Goal: Navigation & Orientation: Understand site structure

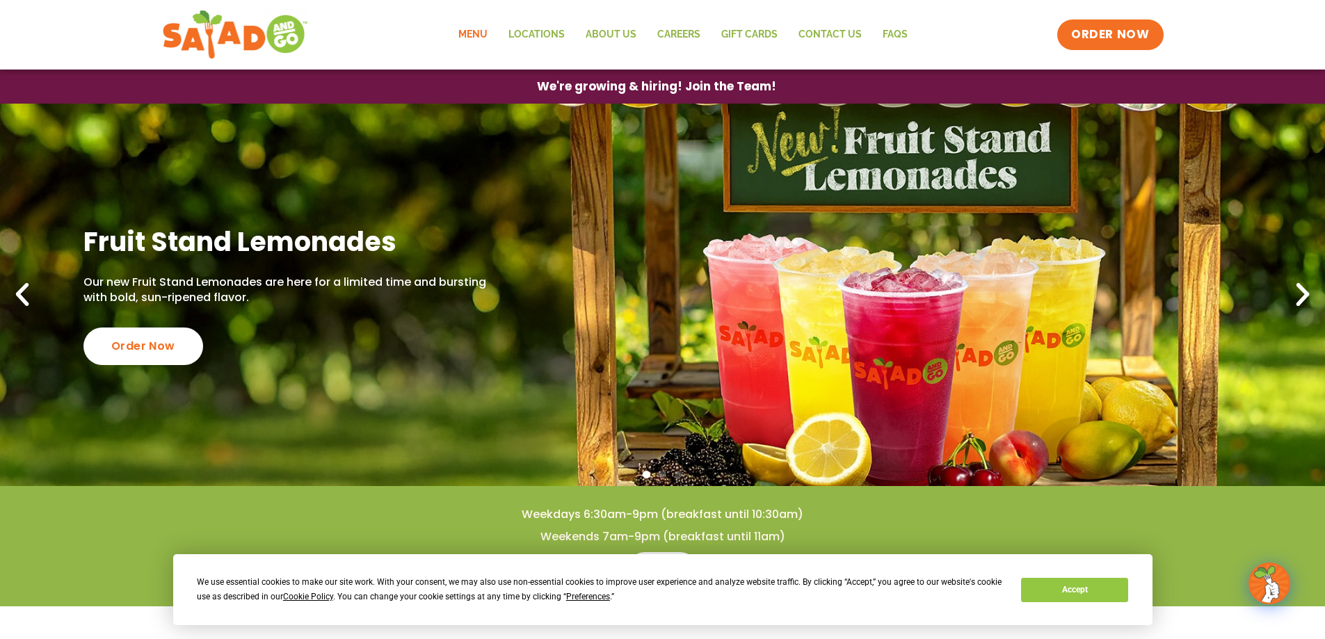
click at [475, 32] on link "Menu" at bounding box center [473, 35] width 50 height 32
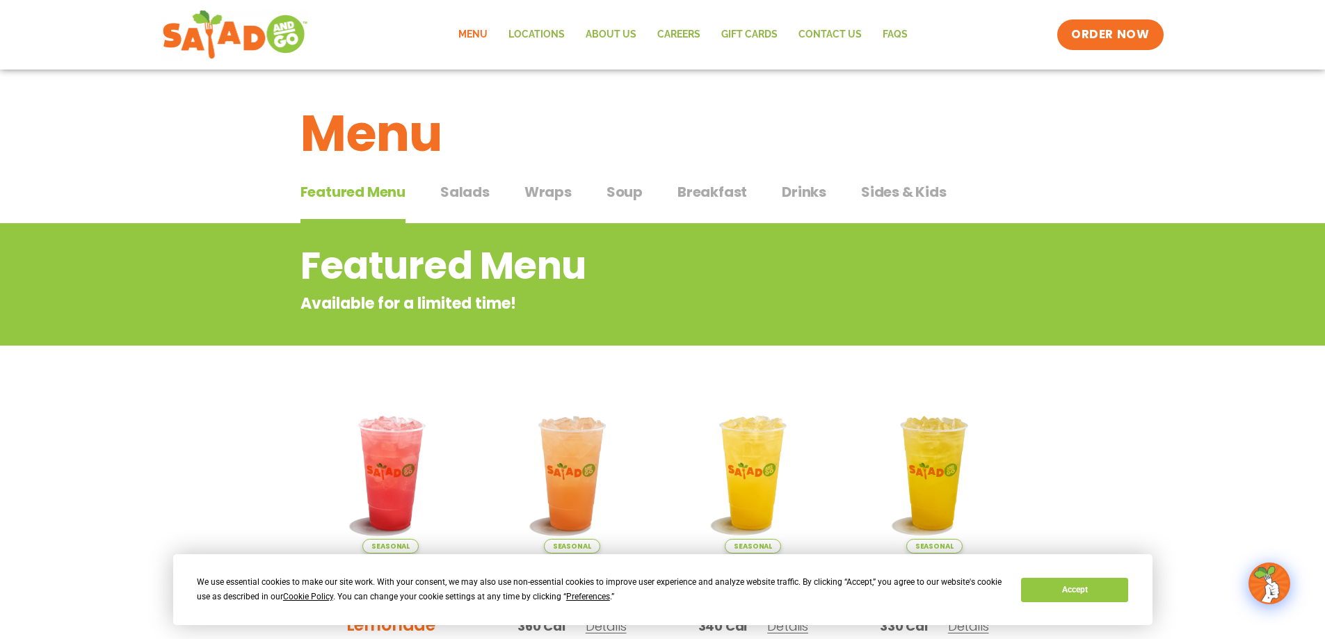
click at [887, 186] on span "Sides & Kids" at bounding box center [904, 191] width 86 height 21
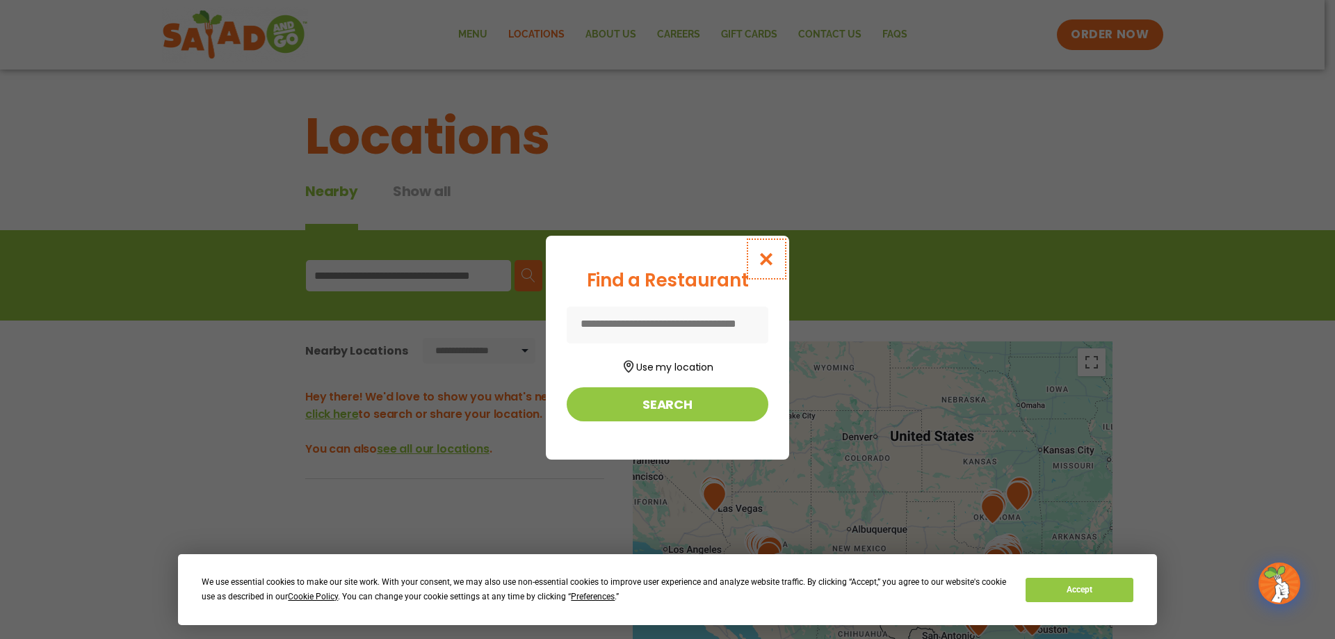
click at [759, 264] on icon "Close modal" at bounding box center [766, 259] width 17 height 15
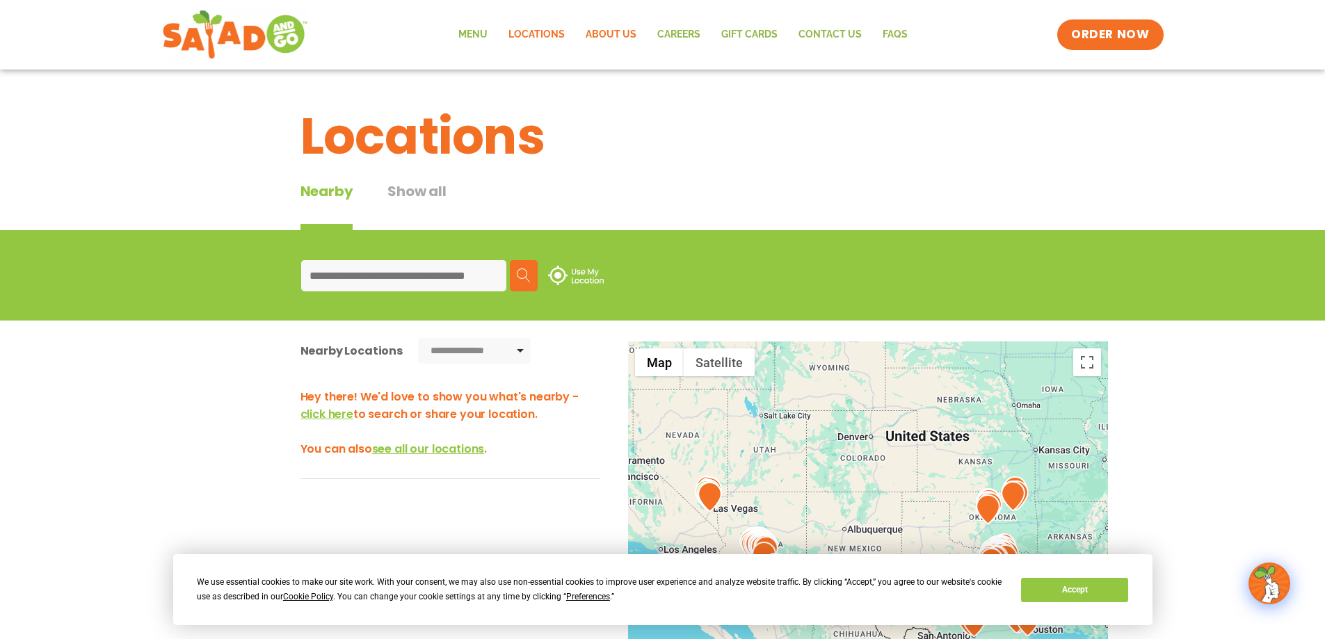
click at [619, 35] on link "About Us" at bounding box center [611, 35] width 72 height 32
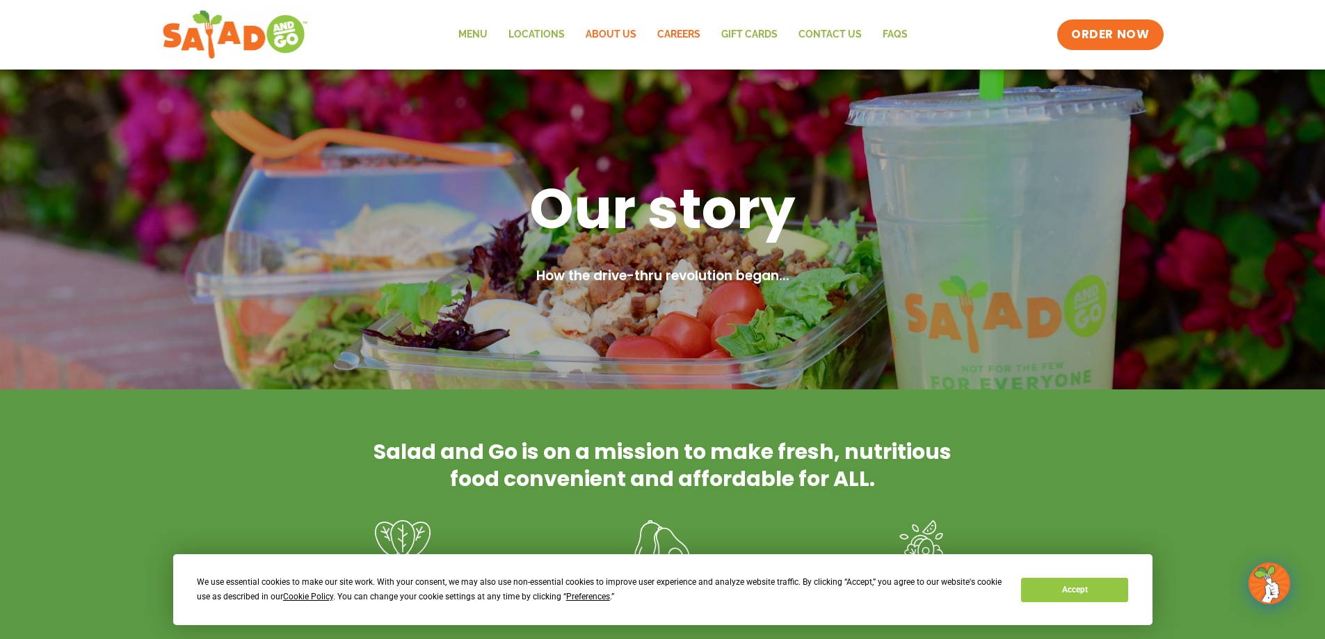
click at [702, 29] on link "Careers" at bounding box center [679, 35] width 64 height 32
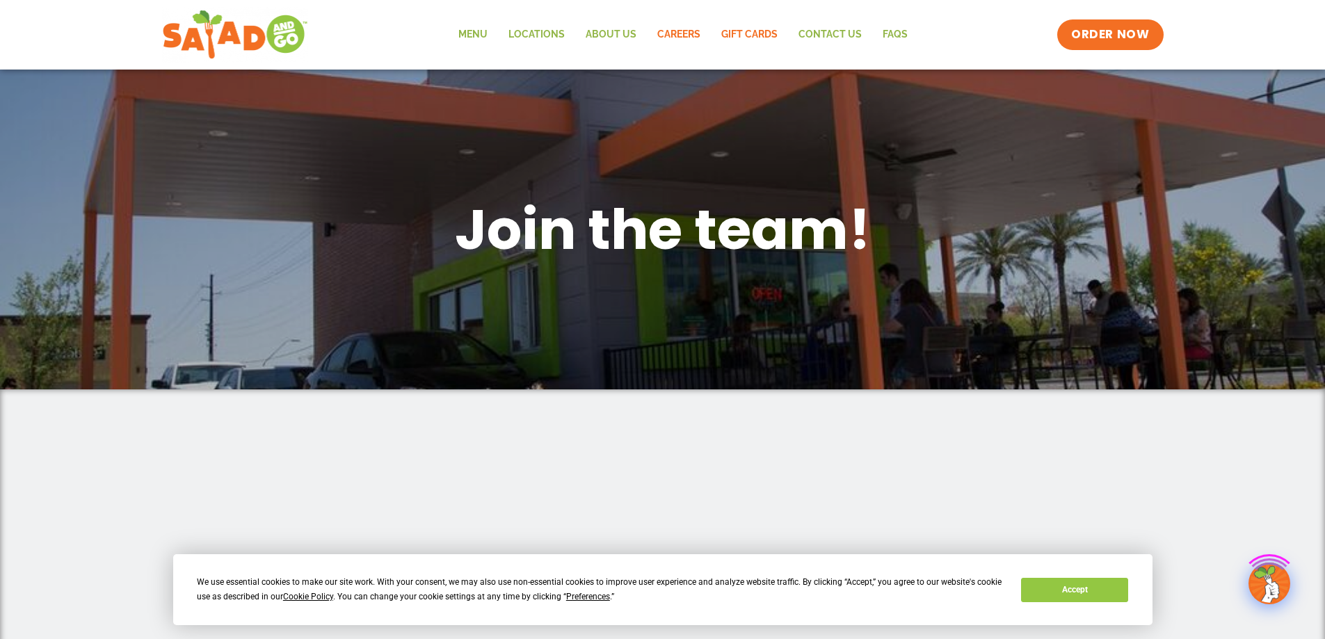
click at [763, 37] on link "GIFT CARDS" at bounding box center [749, 35] width 77 height 32
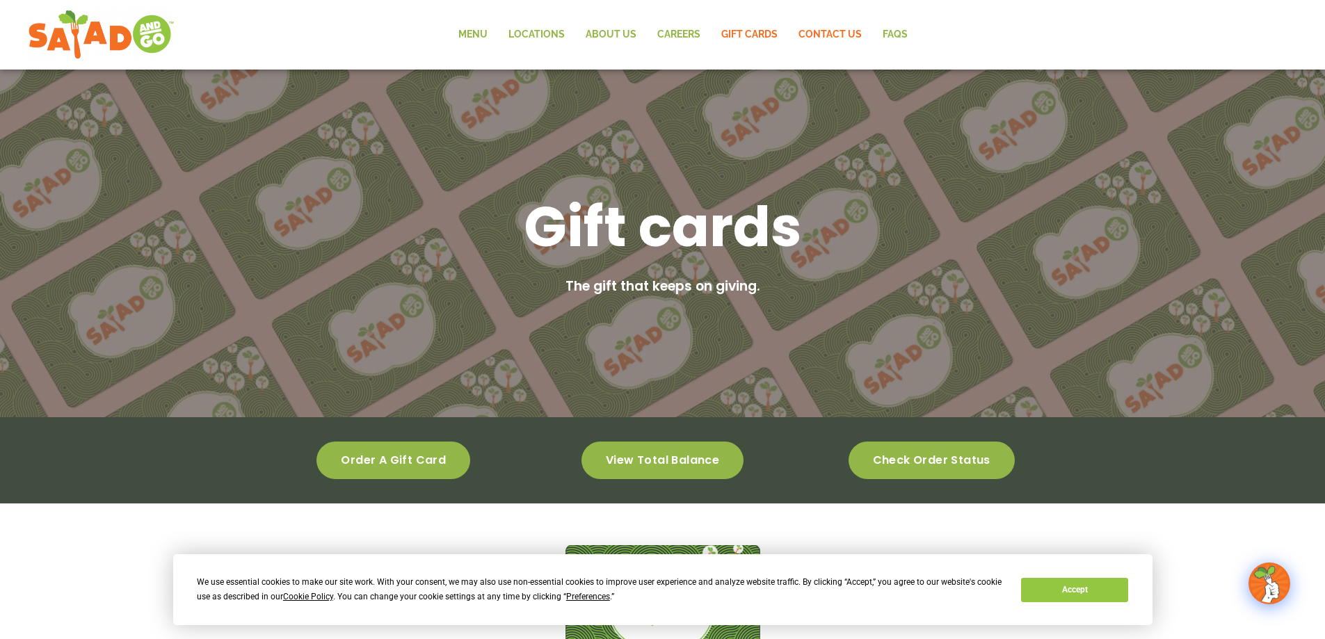
click at [830, 36] on link "Contact Us" at bounding box center [830, 35] width 84 height 32
click at [829, 35] on link "Contact Us" at bounding box center [830, 35] width 84 height 32
